Goal: Task Accomplishment & Management: Manage account settings

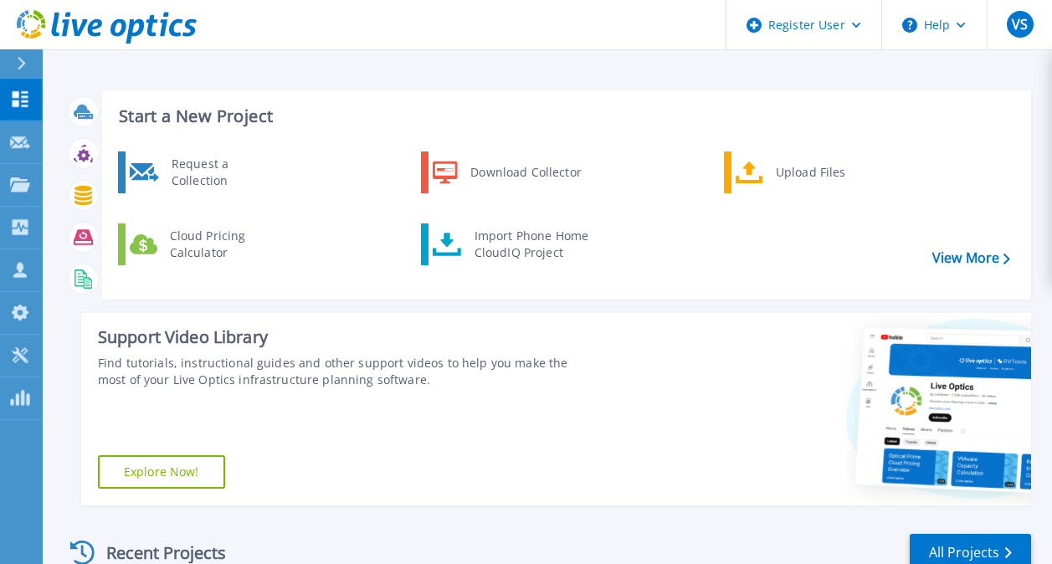
click at [23, 64] on icon at bounding box center [22, 63] width 8 height 13
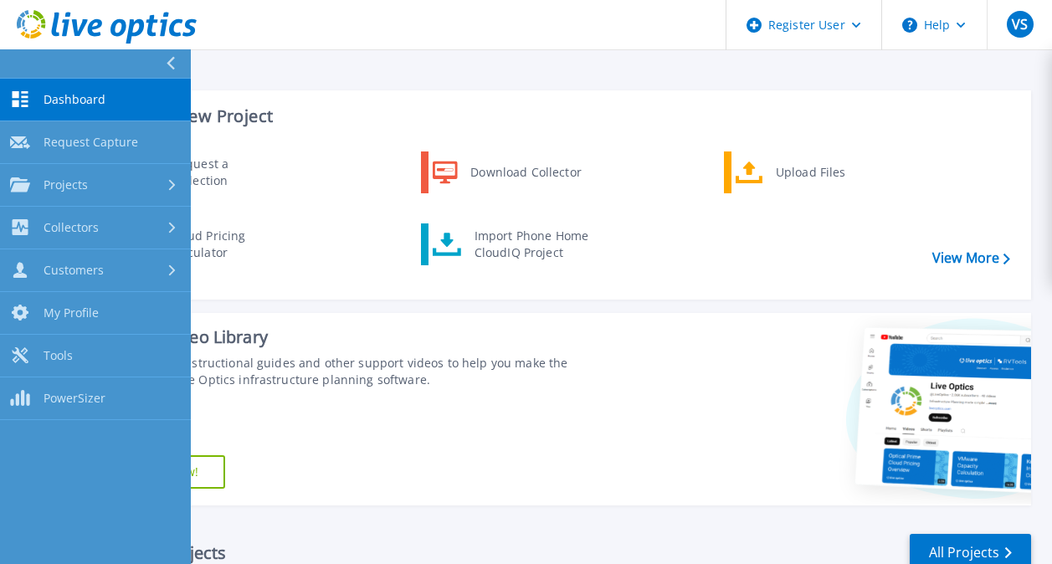
click at [992, 120] on h3 "Start a New Project" at bounding box center [564, 116] width 890 height 18
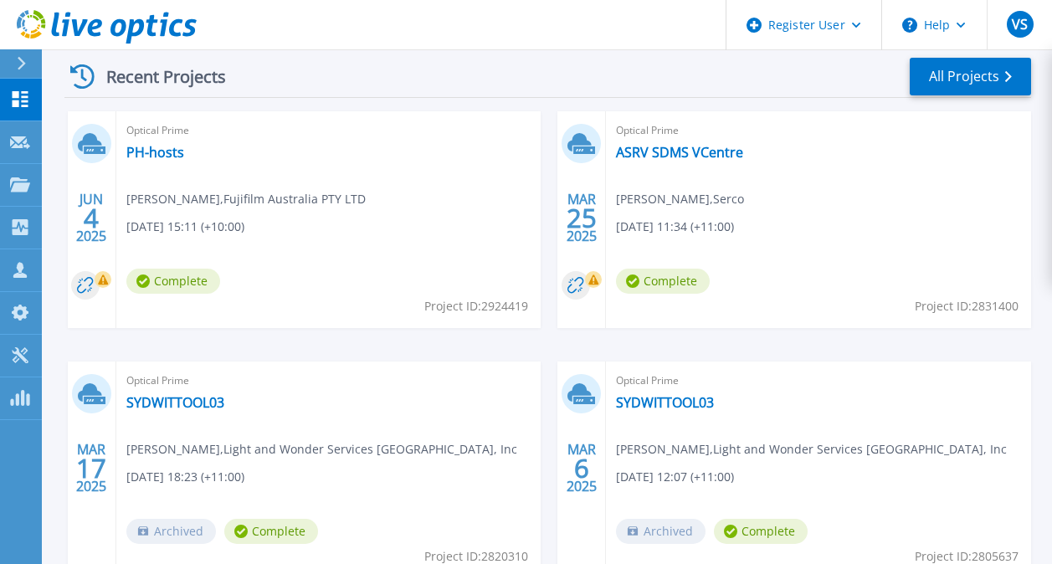
scroll to position [432, 0]
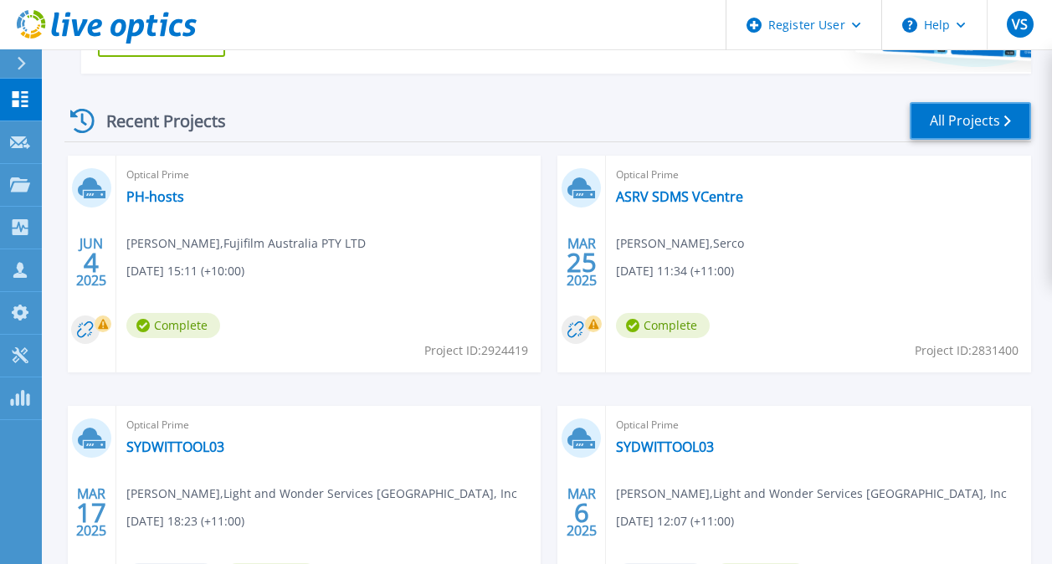
click at [994, 129] on link "All Projects" at bounding box center [969, 121] width 121 height 38
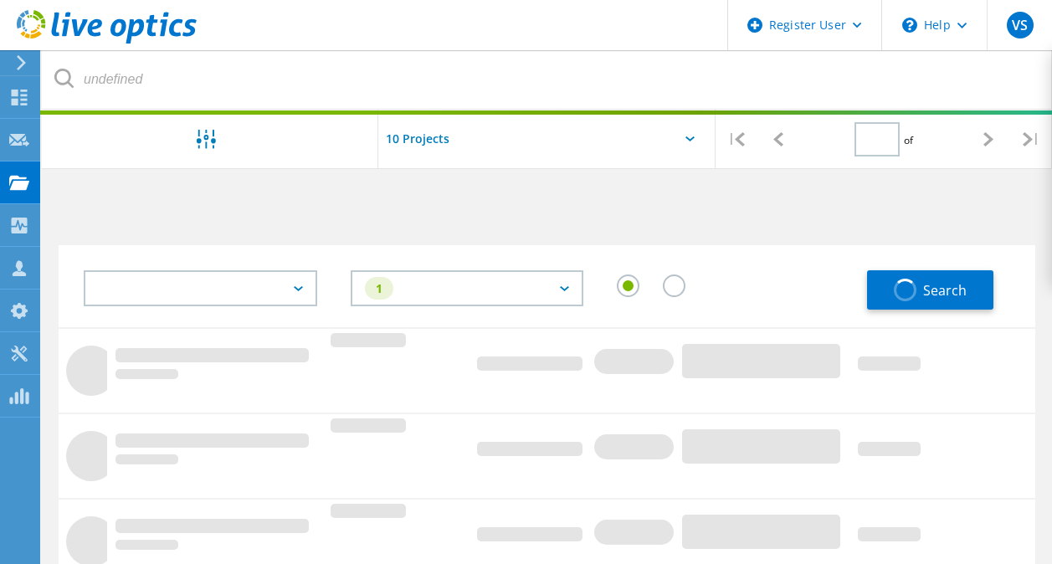
type input "1"
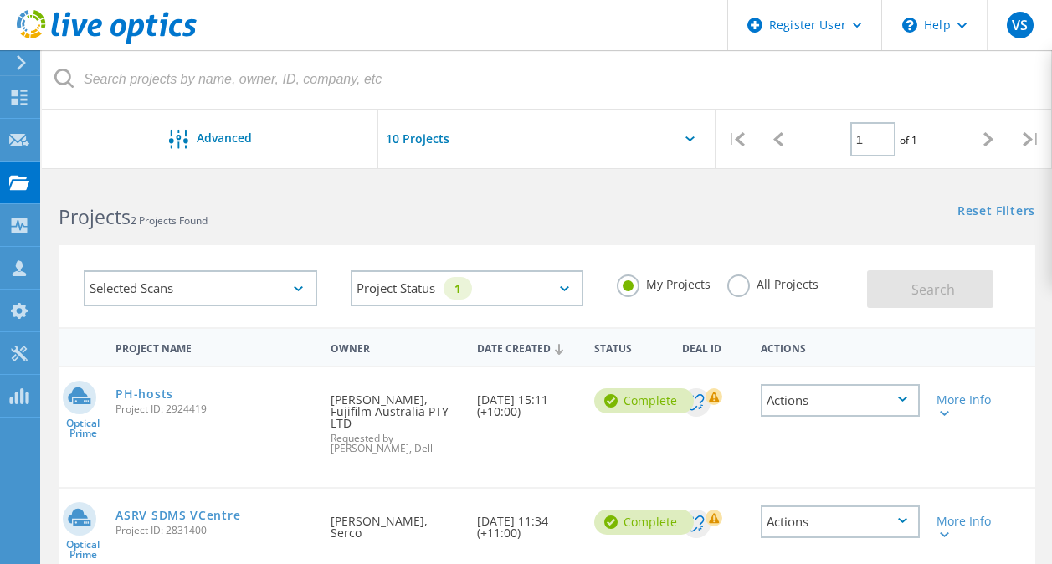
click at [279, 289] on div "Selected Scans" at bounding box center [200, 288] width 233 height 36
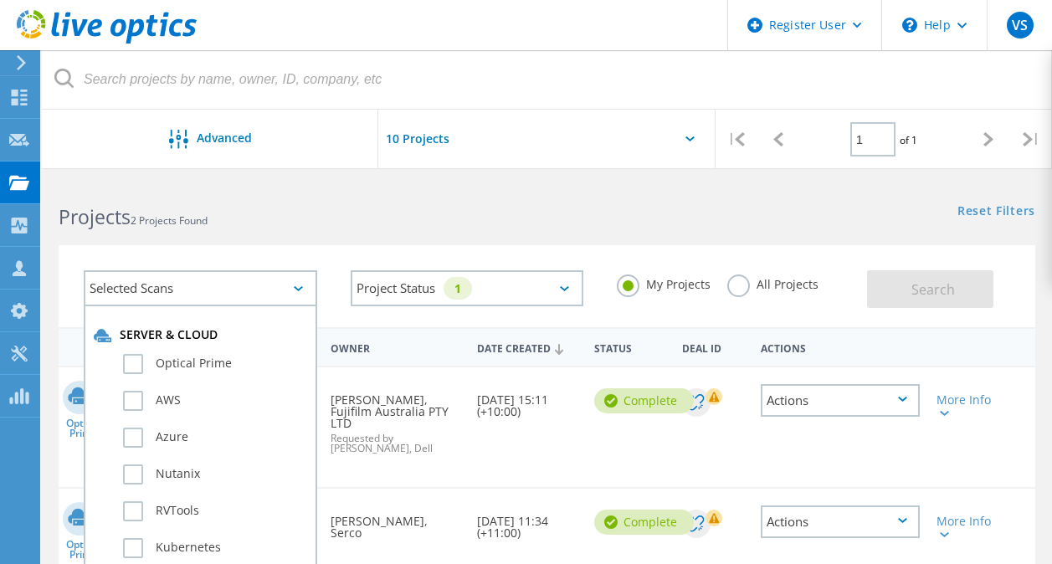
click at [416, 228] on h2 "Projects 2 Projects Found" at bounding box center [294, 217] width 471 height 28
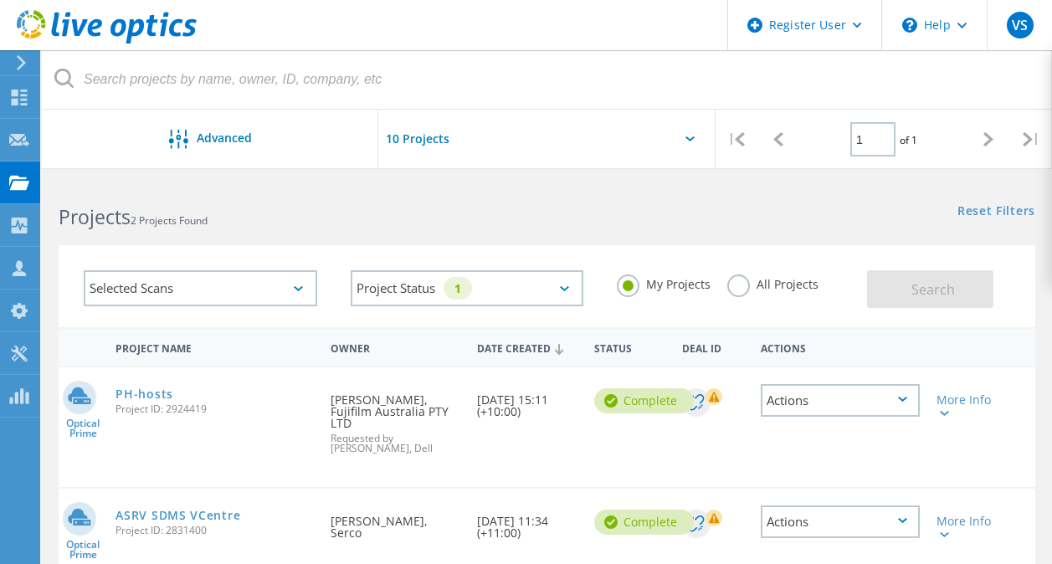
click at [61, 84] on icon at bounding box center [63, 78] width 19 height 19
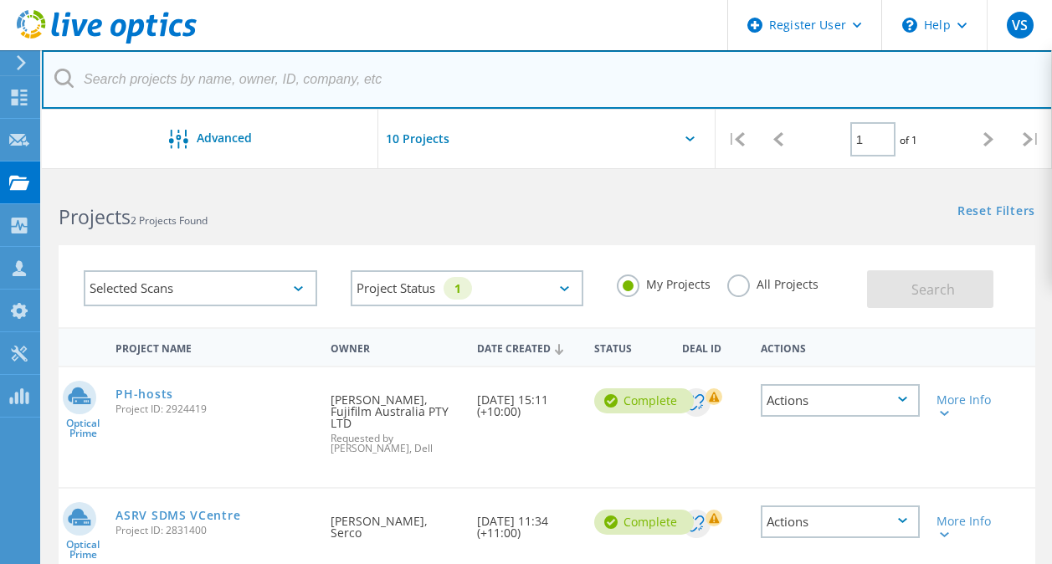
click at [112, 85] on input "text" at bounding box center [547, 79] width 1011 height 59
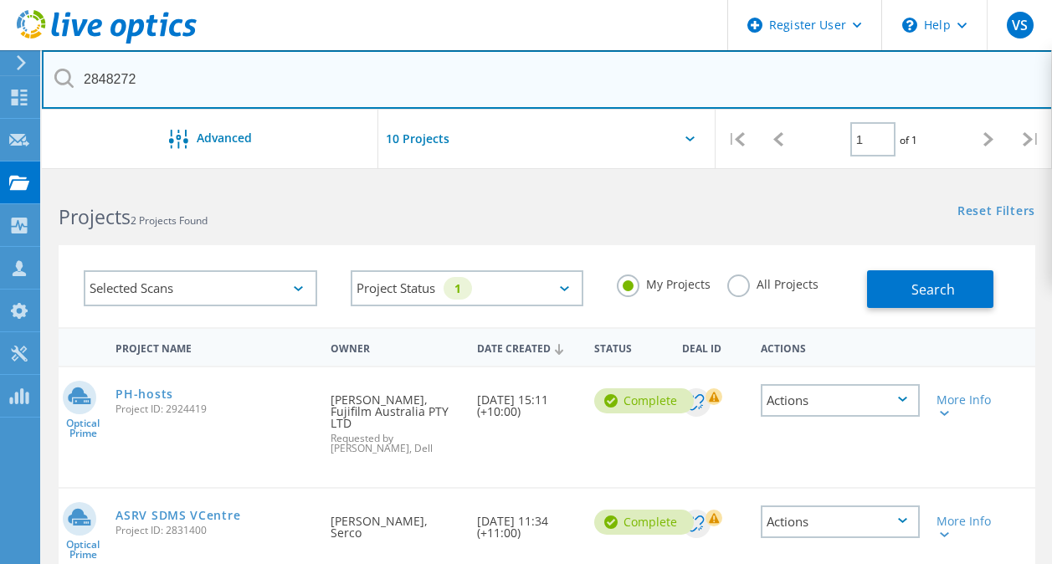
type input "2848272"
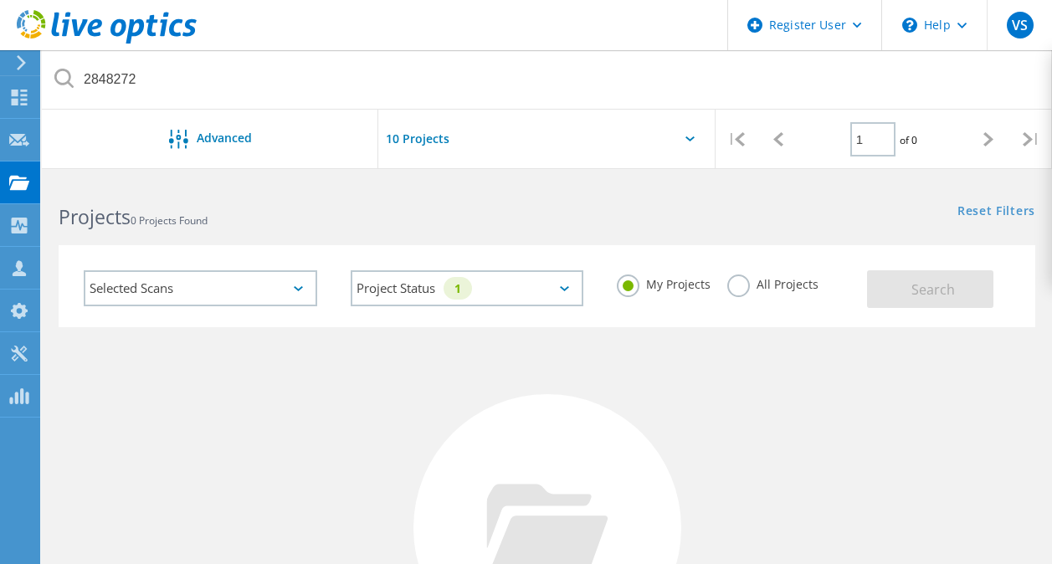
click at [940, 209] on div "Reset Filters Show Filters" at bounding box center [798, 195] width 505 height 31
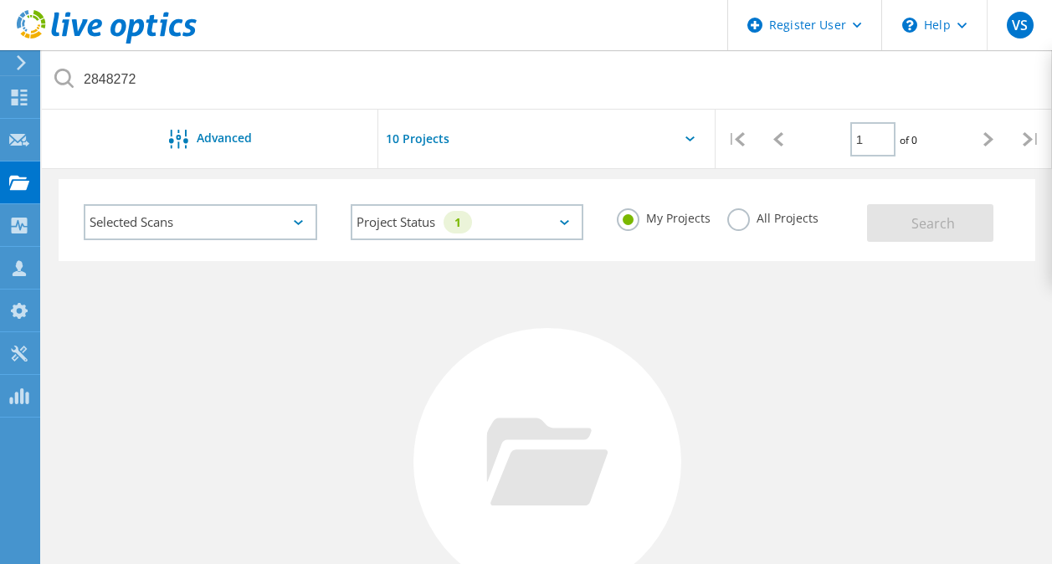
scroll to position [59, 0]
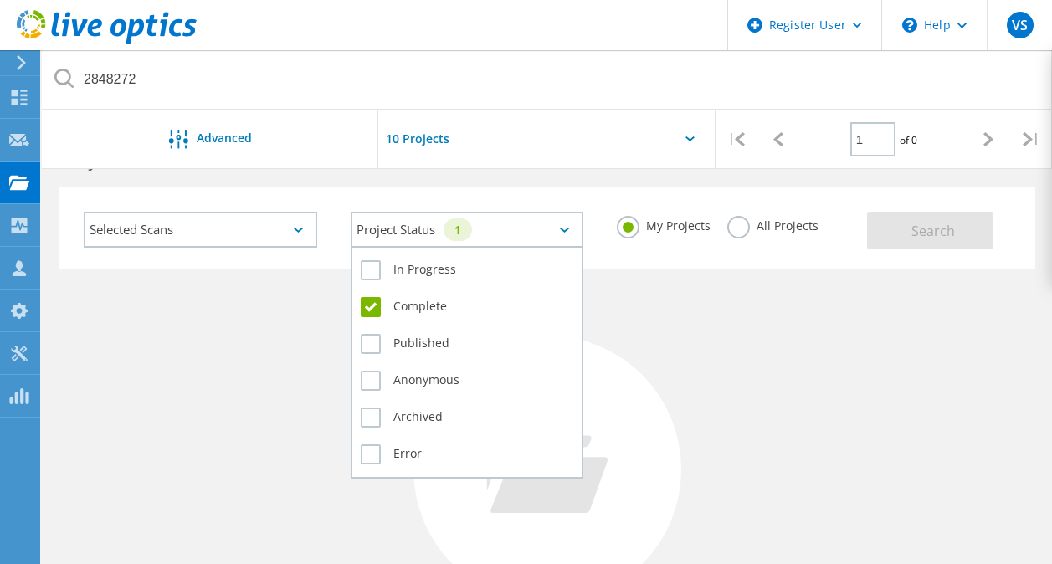
click at [492, 225] on div "Project Status 1" at bounding box center [467, 230] width 233 height 36
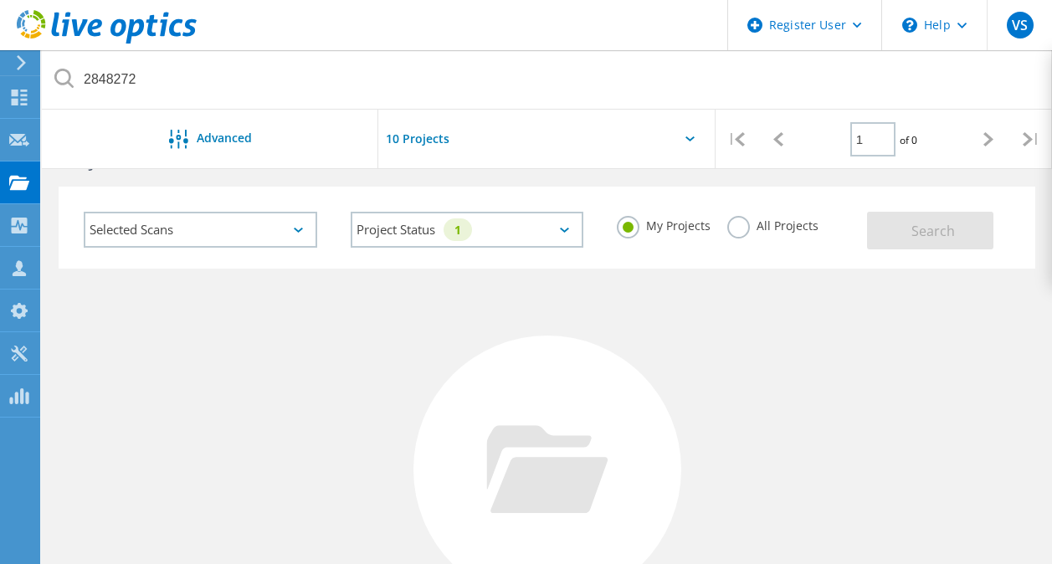
click at [723, 232] on div "My Projects All Projects" at bounding box center [733, 226] width 267 height 62
click at [750, 234] on div "All Projects" at bounding box center [772, 228] width 91 height 24
click at [746, 232] on label "All Projects" at bounding box center [772, 224] width 91 height 16
click at [0, 0] on input "All Projects" at bounding box center [0, 0] width 0 height 0
click at [911, 244] on button "Search" at bounding box center [930, 231] width 126 height 38
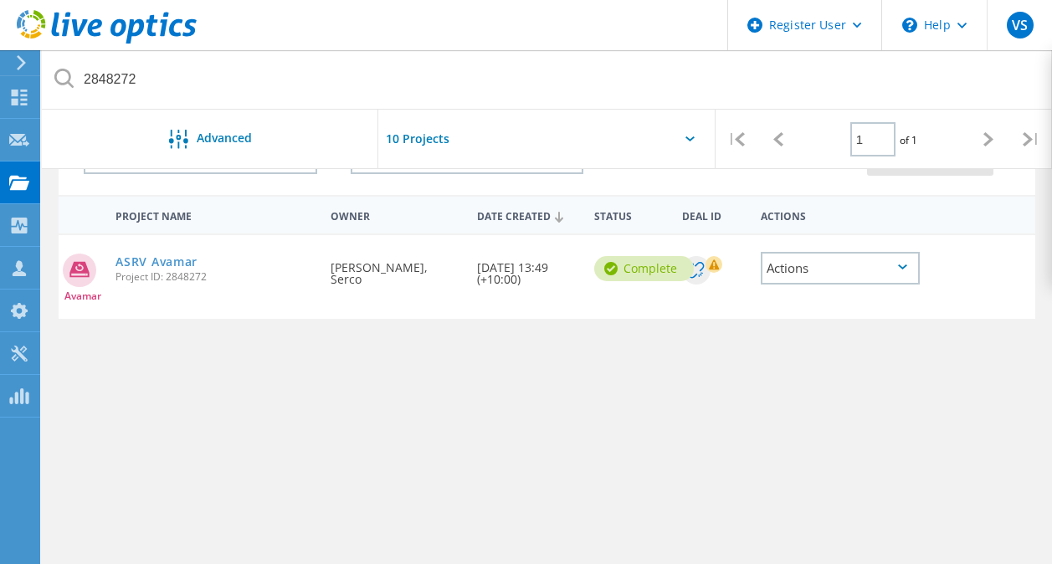
scroll to position [141, 0]
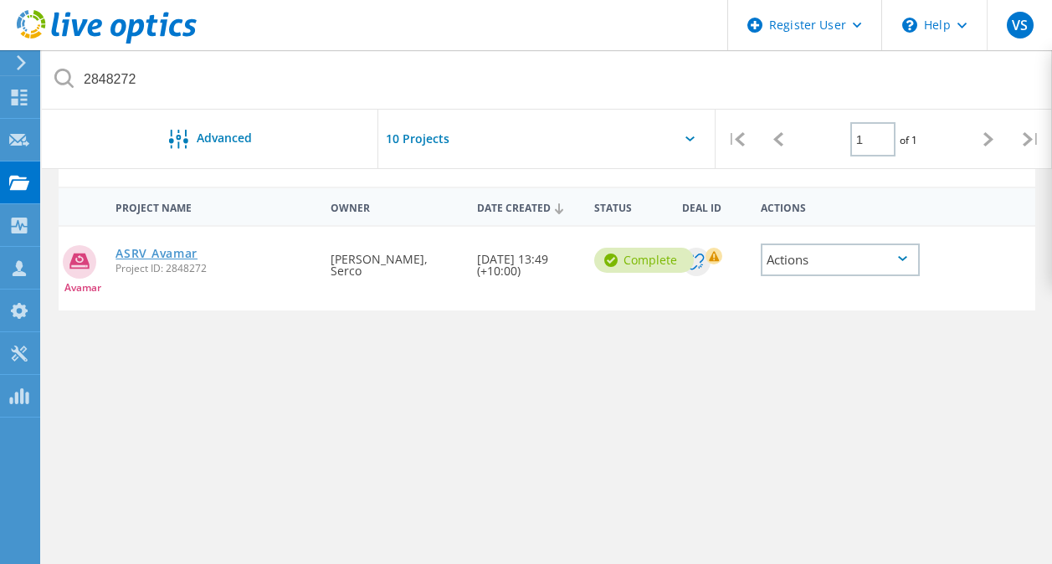
click at [151, 251] on link "ASRV Avamar" at bounding box center [156, 254] width 82 height 12
